Goal: Find specific page/section: Find specific page/section

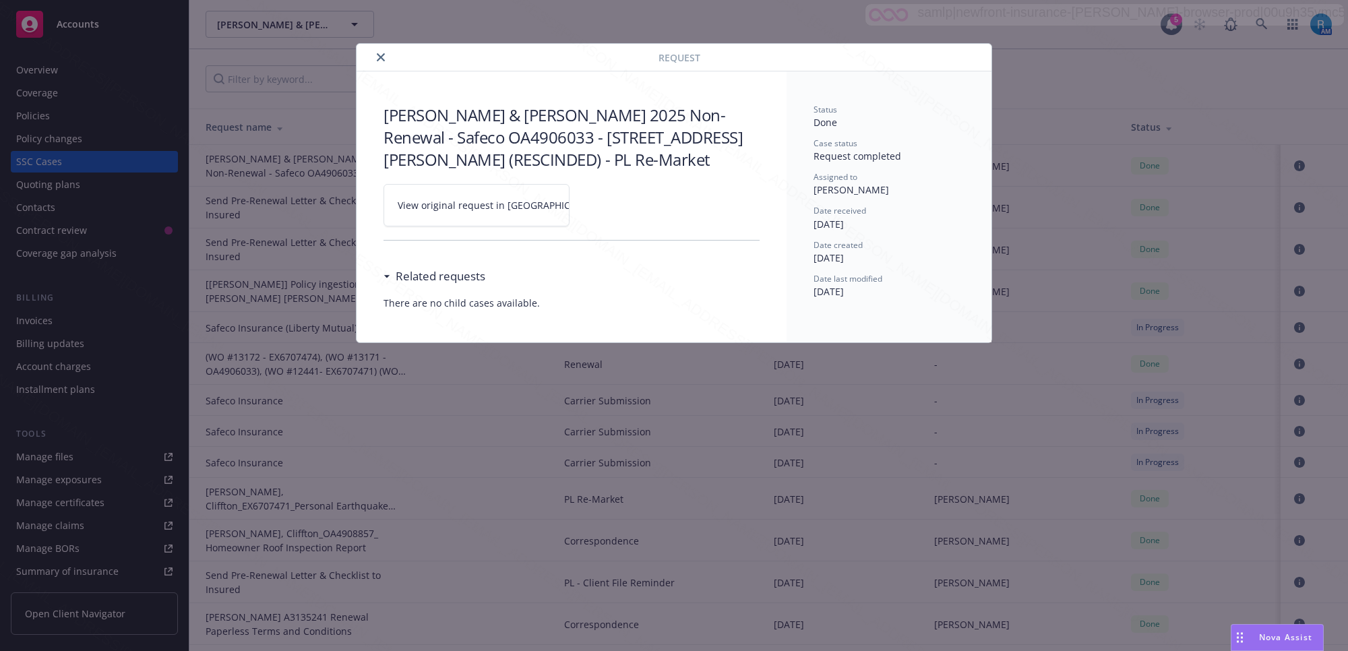
click at [379, 56] on icon "close" at bounding box center [381, 57] width 8 height 8
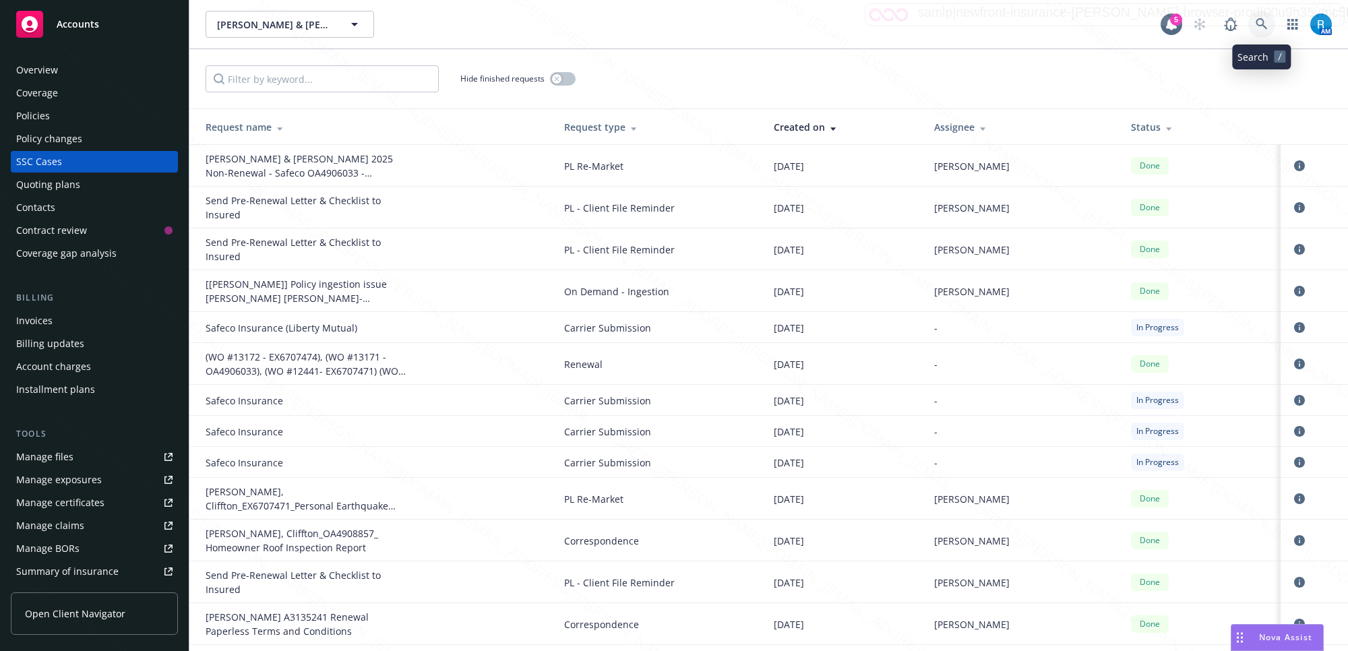
click at [1259, 26] on icon at bounding box center [1260, 23] width 11 height 11
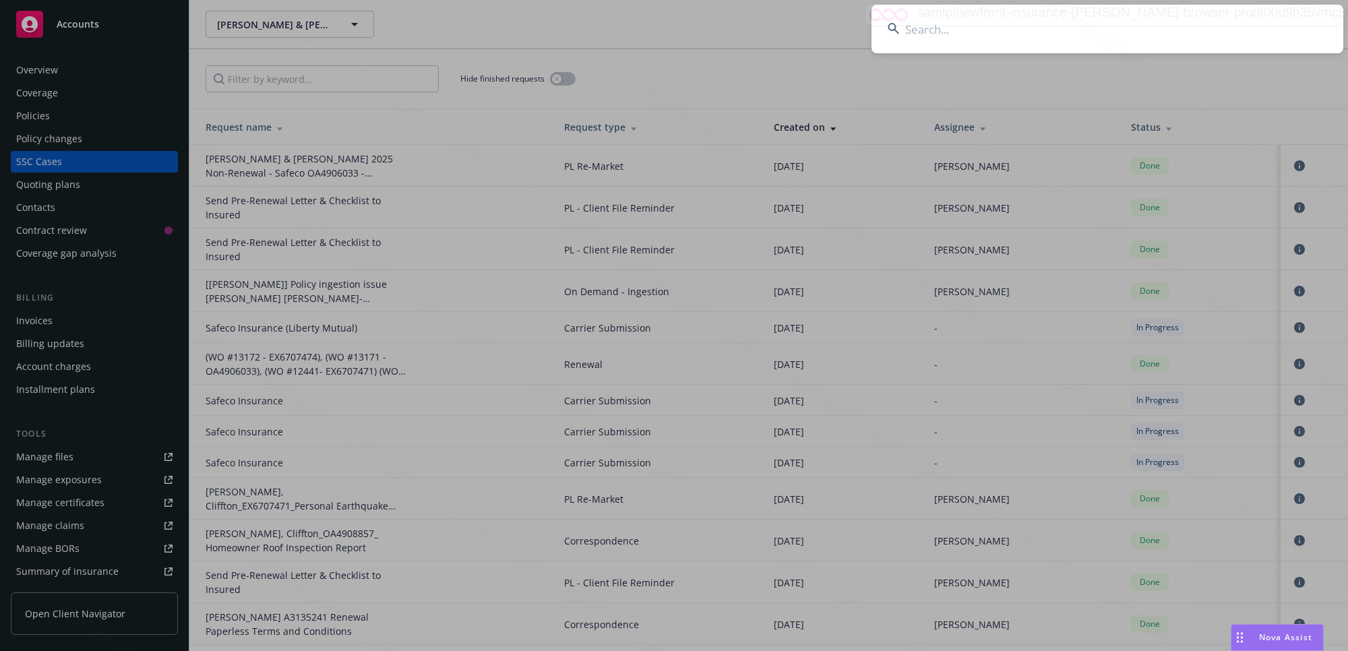
type input "[PERSON_NAME] & [PERSON_NAME]"
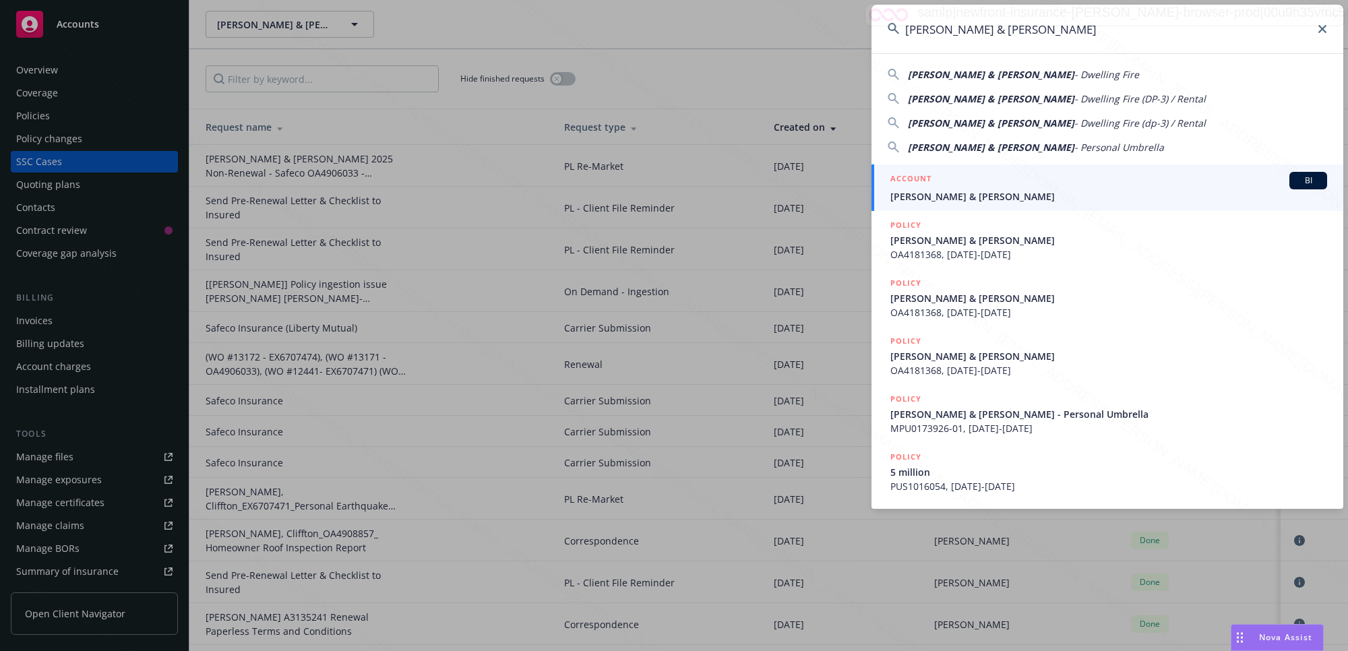
click at [940, 187] on div "ACCOUNT BI" at bounding box center [1108, 181] width 437 height 18
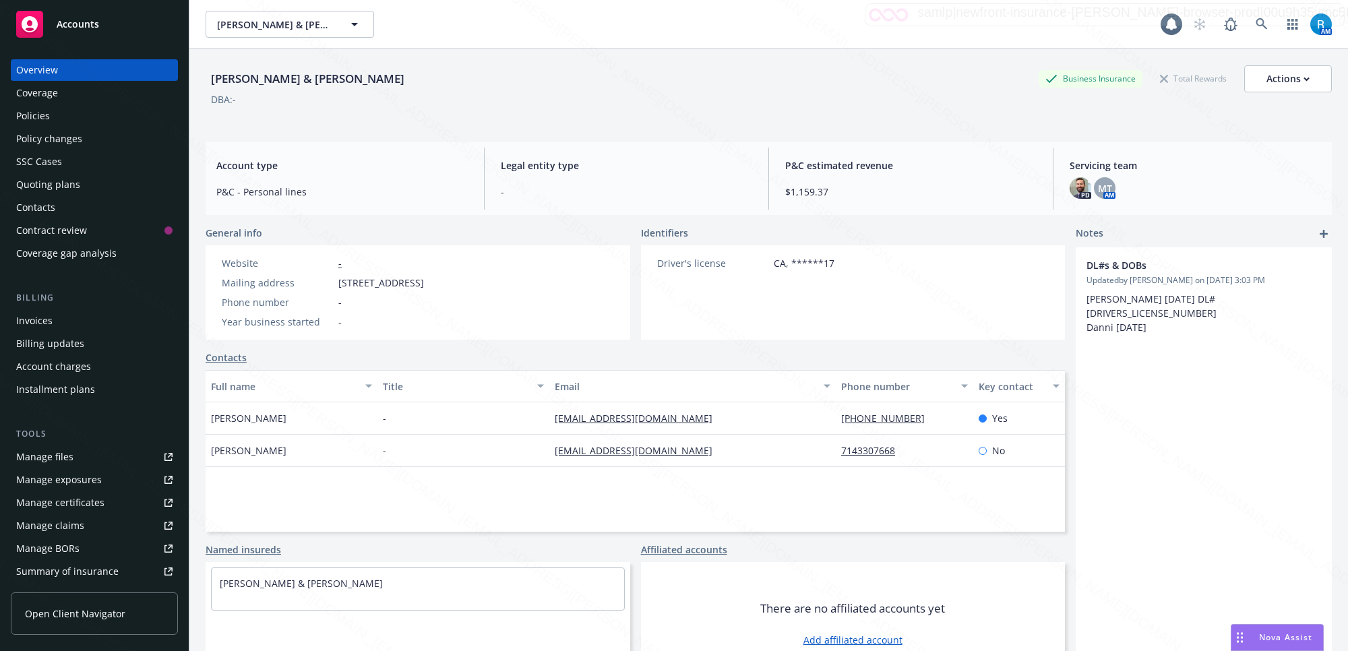
click at [86, 125] on div "Policies" at bounding box center [94, 116] width 156 height 22
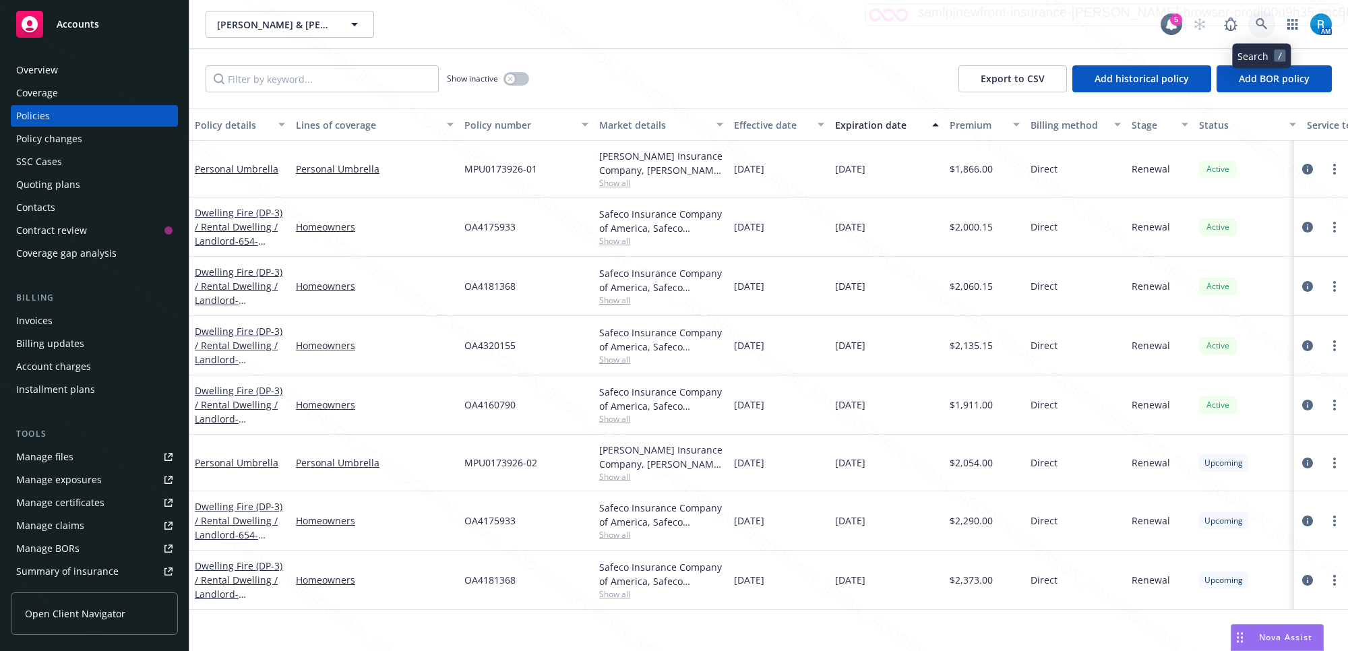
click at [1254, 26] on link at bounding box center [1261, 24] width 27 height 27
